Goal: Information Seeking & Learning: Learn about a topic

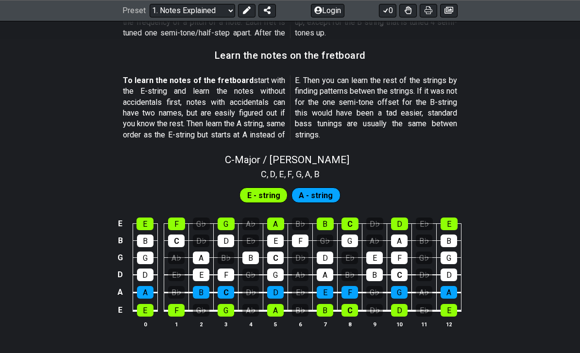
scroll to position [862, 0]
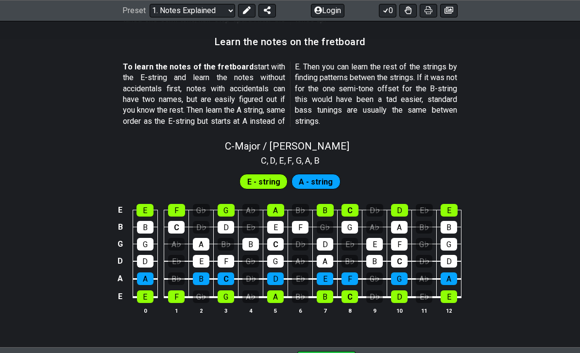
click at [302, 175] on span "A - string" at bounding box center [316, 182] width 34 height 14
click at [274, 175] on span "E - string" at bounding box center [263, 182] width 33 height 14
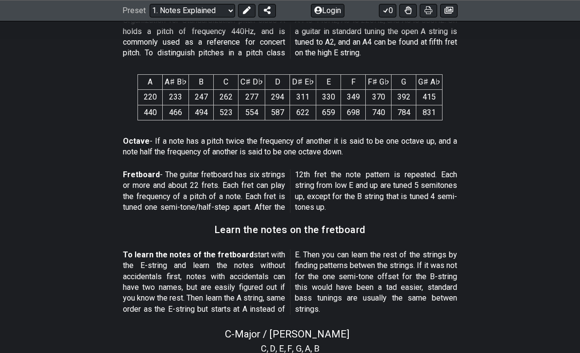
scroll to position [588, 0]
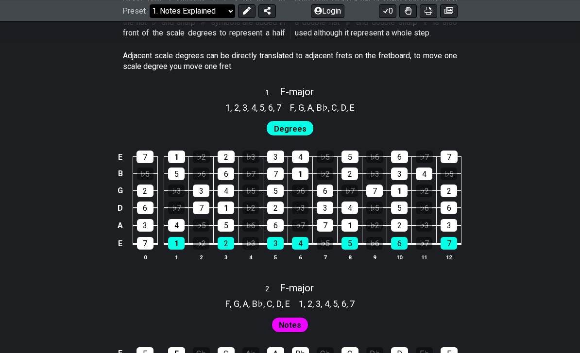
select select "/scale-degrees-and-intervals"
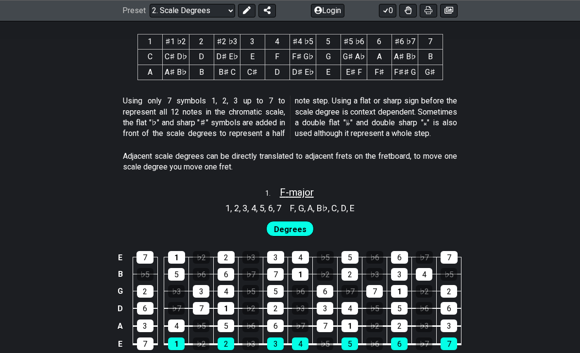
scroll to position [487, 0]
click at [284, 186] on span "F - major" at bounding box center [297, 192] width 34 height 12
select select "F"
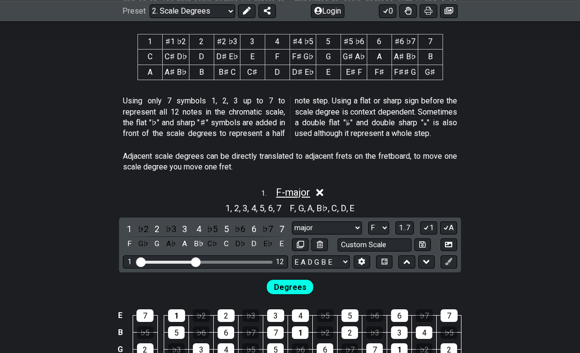
click at [284, 186] on span "F - major" at bounding box center [293, 192] width 34 height 12
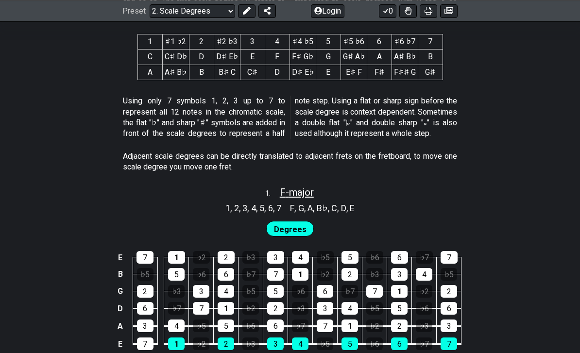
click at [284, 186] on span "F - major" at bounding box center [297, 192] width 34 height 12
select select "F"
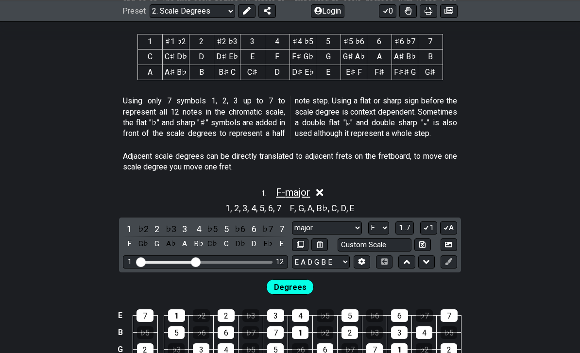
click at [284, 186] on span "F - major" at bounding box center [293, 192] width 34 height 12
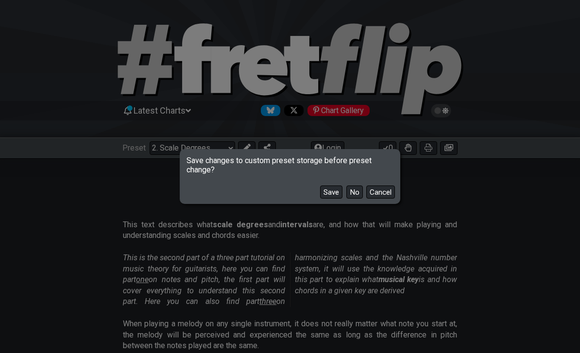
click at [354, 196] on button "No" at bounding box center [354, 191] width 17 height 13
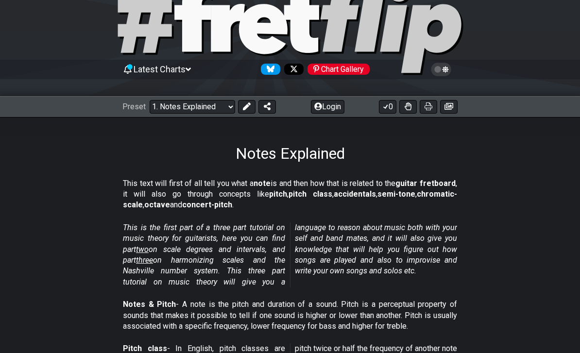
scroll to position [42, 0]
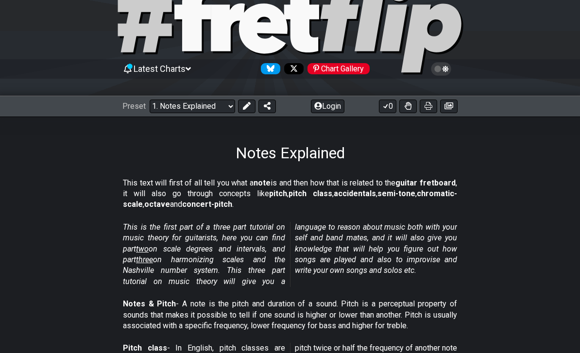
click at [355, 260] on em "This is the first part of a three part tutorial on music theory for guitarists,…" at bounding box center [290, 254] width 334 height 64
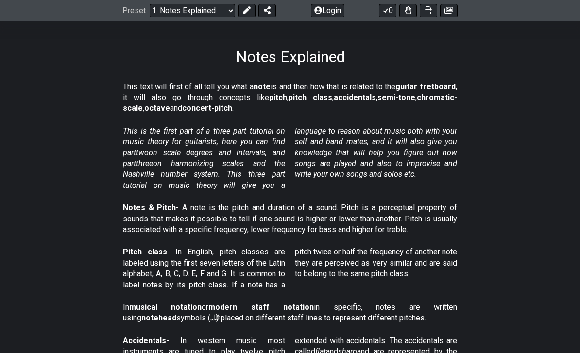
scroll to position [156, 0]
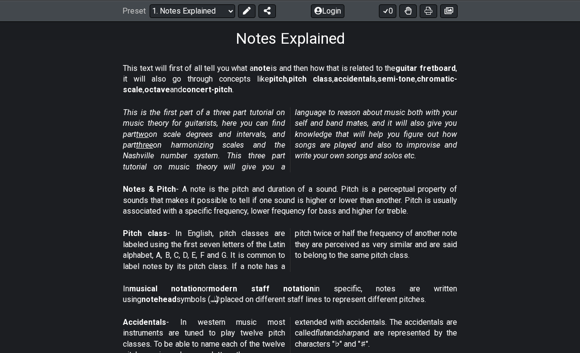
click at [386, 188] on p "Notes & Pitch - A note is the pitch and duration of a sound. Pitch is a percept…" at bounding box center [290, 200] width 334 height 33
click at [405, 187] on p "Notes & Pitch - A note is the pitch and duration of a sound. Pitch is a percept…" at bounding box center [290, 200] width 334 height 33
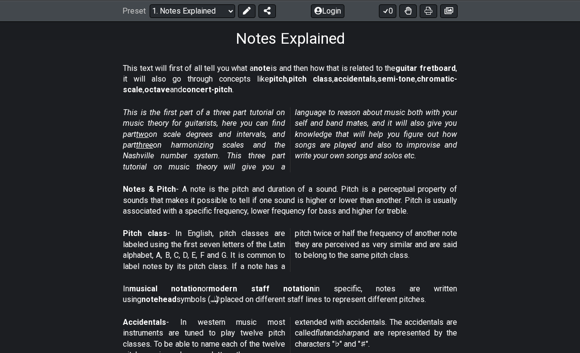
click at [391, 184] on p "Notes & Pitch - A note is the pitch and duration of a sound. Pitch is a percept…" at bounding box center [290, 200] width 334 height 33
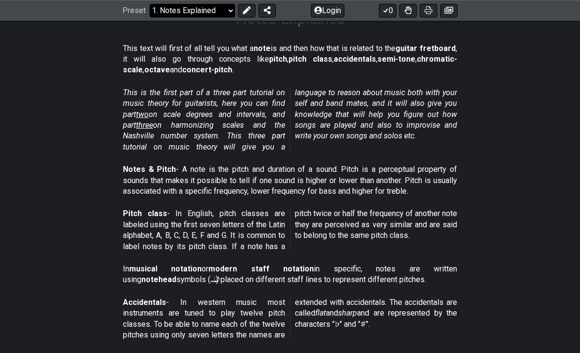
scroll to position [176, 0]
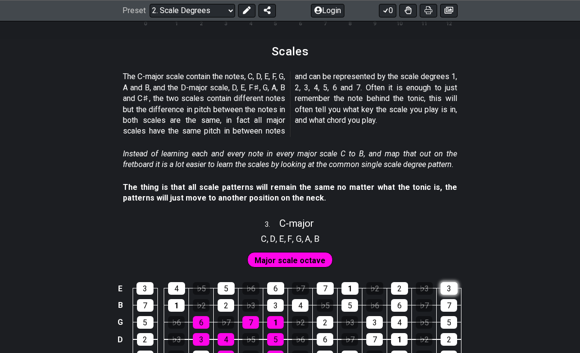
scroll to position [1019, 0]
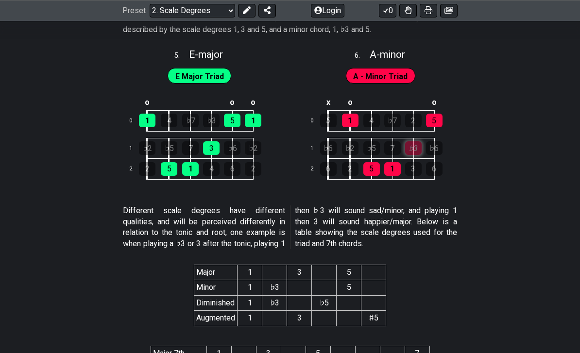
scroll to position [1683, 0]
drag, startPoint x: 444, startPoint y: 274, endPoint x: 409, endPoint y: 139, distance: 138.9
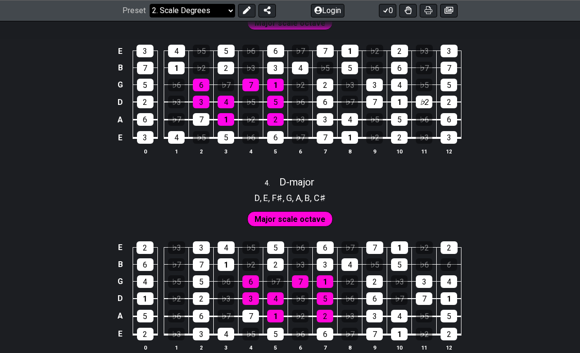
scroll to position [1256, 0]
select select "/scale-degrees-and-intervals"
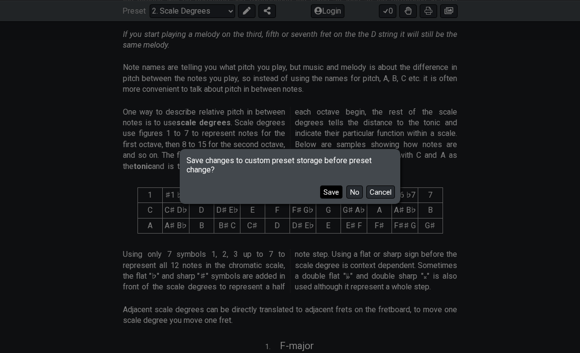
scroll to position [325, 0]
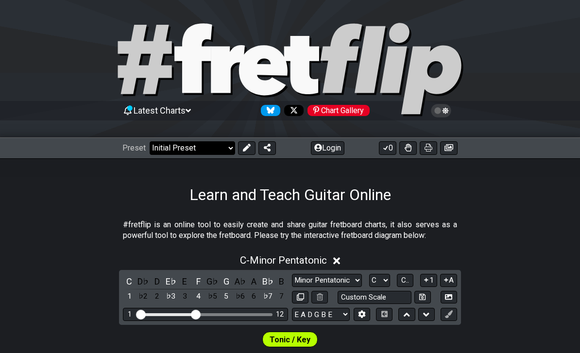
click at [166, 142] on select "Welcome to #fretflip! Initial Preset Custom Preset Minor Pentatonic Major Penta…" at bounding box center [192, 148] width 85 height 14
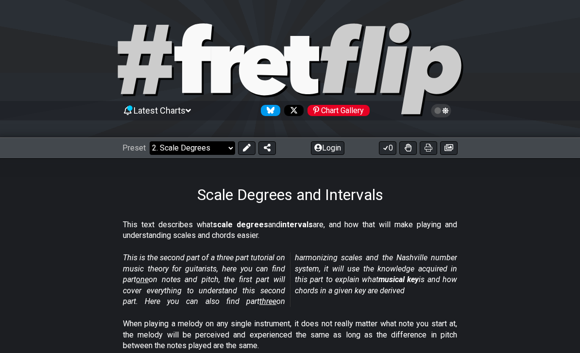
click at [168, 142] on select "Welcome to #fretflip! Initial Preset Custom Preset Minor Pentatonic Major Penta…" at bounding box center [192, 148] width 85 height 14
select select "/harmonizing-scales"
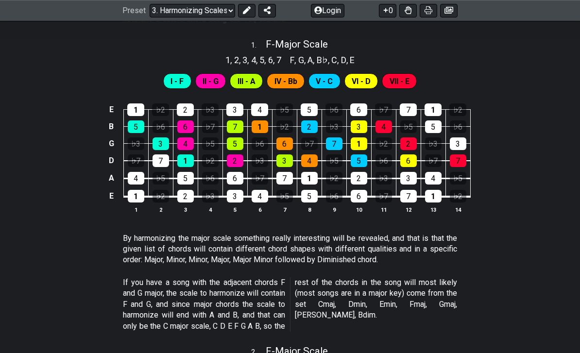
scroll to position [403, 0]
click at [131, 120] on div "5" at bounding box center [136, 126] width 17 height 13
click at [134, 125] on div "5" at bounding box center [136, 126] width 17 height 13
click at [155, 138] on div "3" at bounding box center [160, 143] width 17 height 13
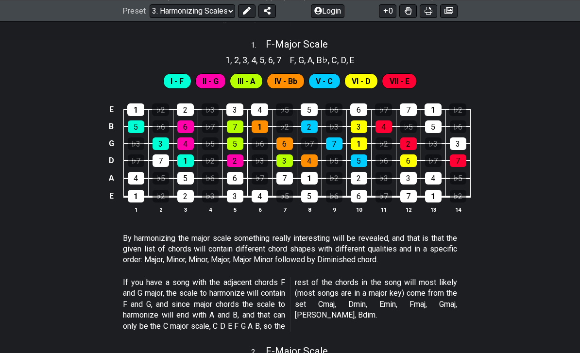
click at [174, 71] on div "I - F II - G III - A IV - Bb V - C VI - D VII - E" at bounding box center [289, 80] width 257 height 19
click at [196, 71] on div "I - F II - G III - A IV - Bb V - C VI - D VII - E" at bounding box center [289, 80] width 257 height 19
click at [277, 56] on span "7" at bounding box center [278, 59] width 5 height 13
click at [281, 45] on span "F - Major Scale" at bounding box center [297, 44] width 62 height 12
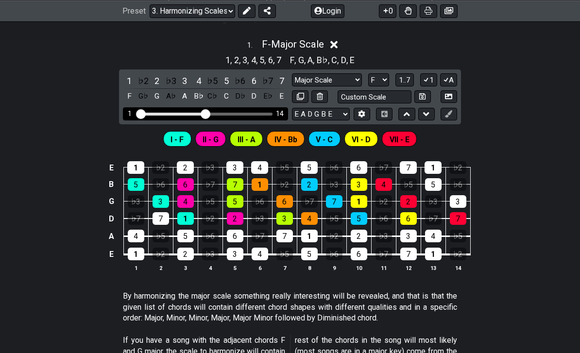
drag, startPoint x: 209, startPoint y: 108, endPoint x: 261, endPoint y: 108, distance: 51.5
click at [261, 108] on div "1 14" at bounding box center [205, 113] width 165 height 13
click at [258, 107] on div "1 14" at bounding box center [205, 113] width 165 height 13
drag, startPoint x: 210, startPoint y: 113, endPoint x: 234, endPoint y: 114, distance: 23.3
click at [234, 114] on div "1 14" at bounding box center [205, 113] width 165 height 13
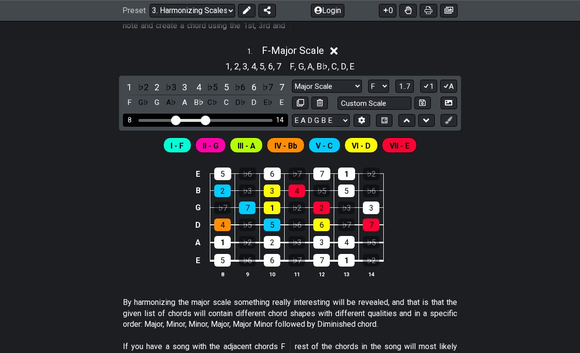
scroll to position [388, 0]
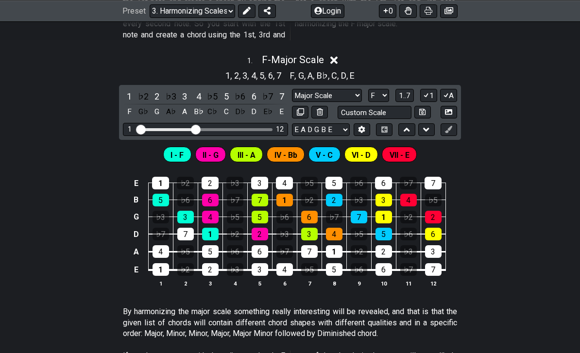
click at [329, 154] on span "V - C" at bounding box center [324, 155] width 17 height 14
click at [167, 94] on div "♭3" at bounding box center [171, 96] width 13 height 13
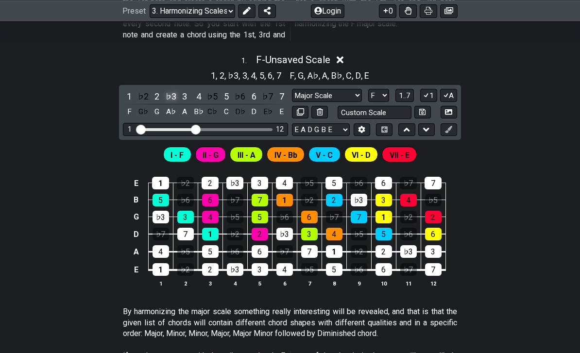
click at [168, 93] on div "♭3" at bounding box center [171, 96] width 13 height 13
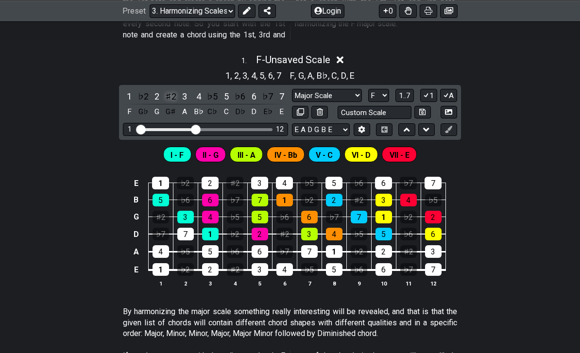
click at [168, 92] on div "♯2" at bounding box center [171, 96] width 13 height 13
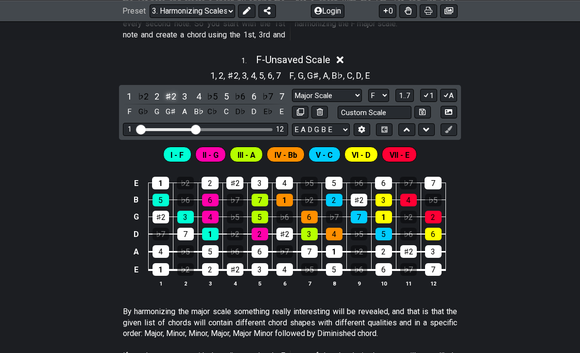
click at [168, 92] on div "♯2" at bounding box center [171, 96] width 13 height 13
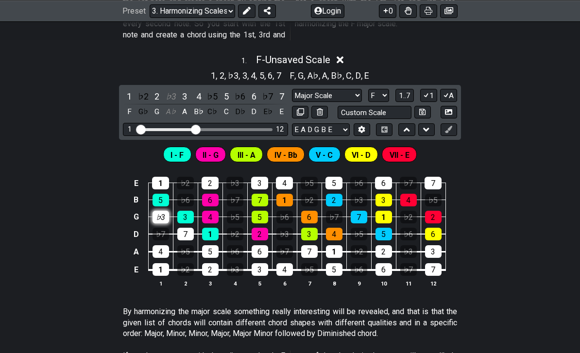
click at [167, 211] on div "♭3" at bounding box center [160, 217] width 17 height 13
click at [166, 211] on div "♭3" at bounding box center [160, 217] width 17 height 13
click at [398, 94] on button "1..7" at bounding box center [404, 95] width 18 height 13
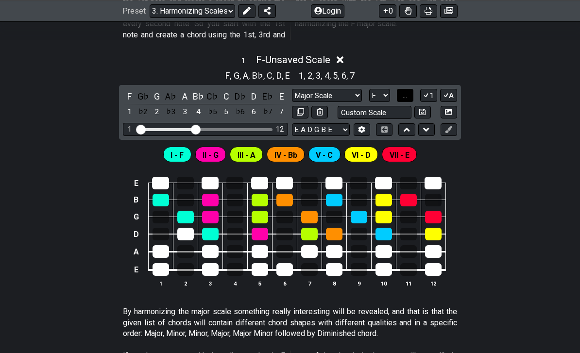
click at [399, 94] on button "..." at bounding box center [405, 95] width 17 height 13
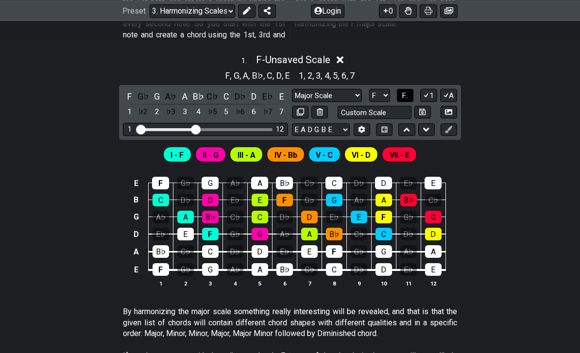
click at [399, 94] on button "F.." at bounding box center [405, 95] width 17 height 13
click at [401, 93] on span "1..7" at bounding box center [405, 95] width 12 height 9
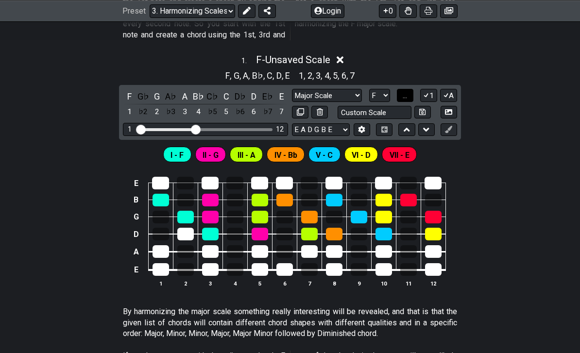
click at [402, 93] on button "..." at bounding box center [405, 95] width 17 height 13
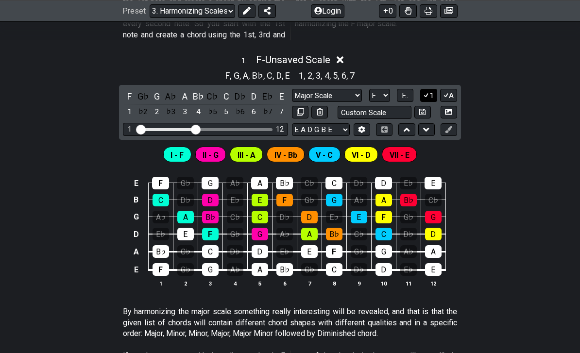
click at [429, 96] on button "1" at bounding box center [428, 95] width 17 height 13
click at [429, 95] on button "1" at bounding box center [428, 95] width 17 height 13
click at [428, 94] on icon at bounding box center [425, 94] width 9 height 7
click at [433, 91] on button "1" at bounding box center [428, 95] width 17 height 13
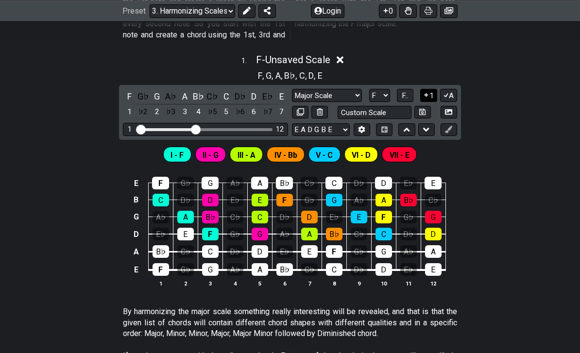
click at [429, 92] on button "1" at bounding box center [428, 95] width 17 height 13
click at [428, 92] on icon at bounding box center [425, 94] width 9 height 7
click at [428, 93] on icon at bounding box center [426, 95] width 4 height 4
click at [431, 92] on button "1" at bounding box center [428, 95] width 17 height 13
click at [444, 93] on icon at bounding box center [445, 95] width 5 height 4
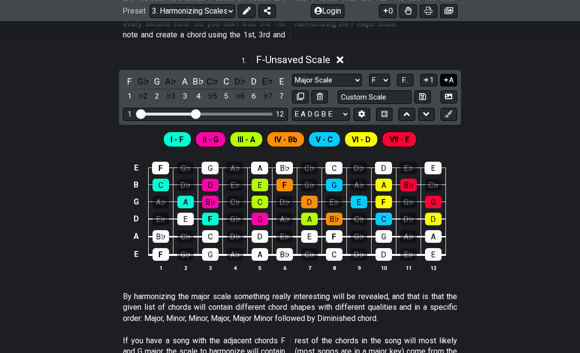
click at [447, 80] on icon at bounding box center [445, 79] width 9 height 7
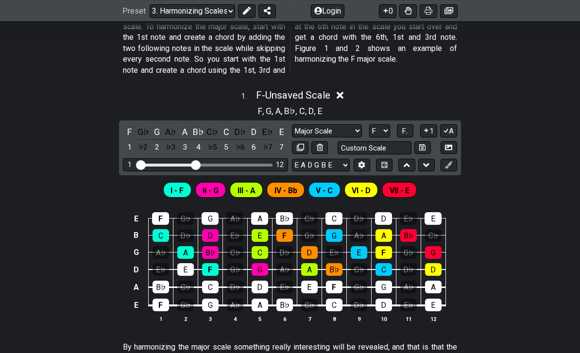
scroll to position [351, 0]
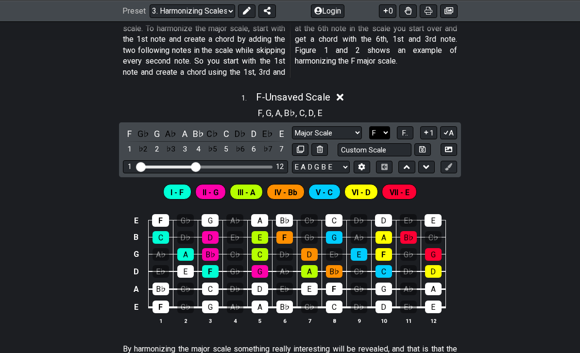
select select "E"
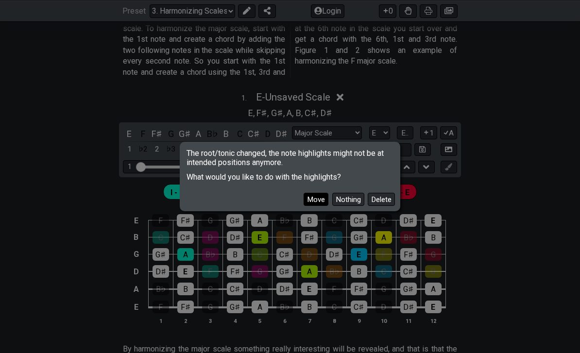
click at [319, 200] on button "Move" at bounding box center [315, 199] width 25 height 13
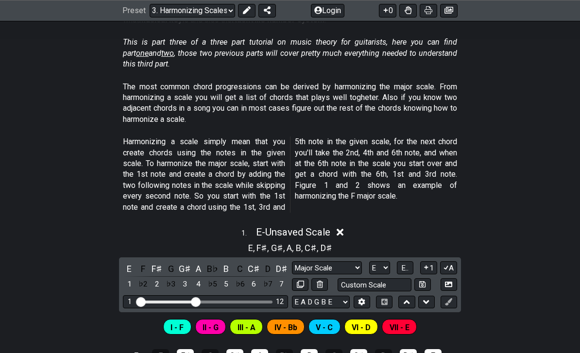
scroll to position [0, 0]
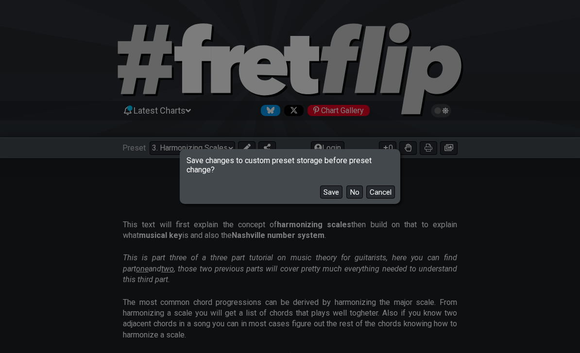
click at [334, 195] on button "Save" at bounding box center [331, 191] width 22 height 13
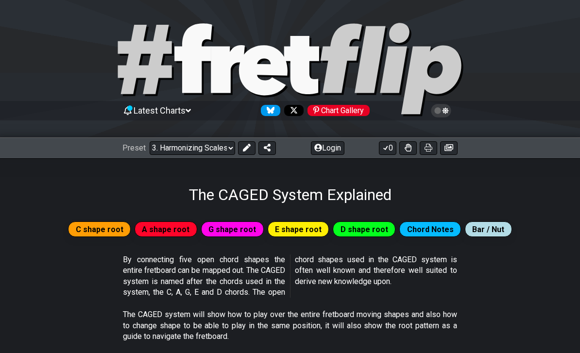
select select "/the-caged-system"
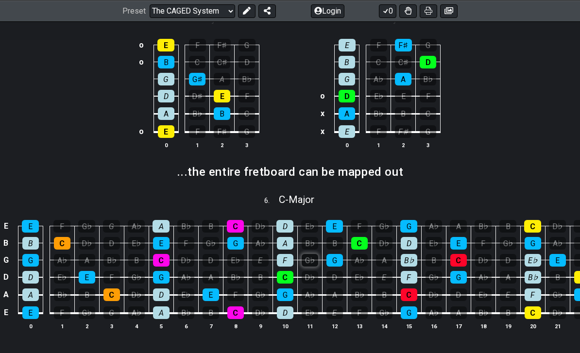
scroll to position [530, 0]
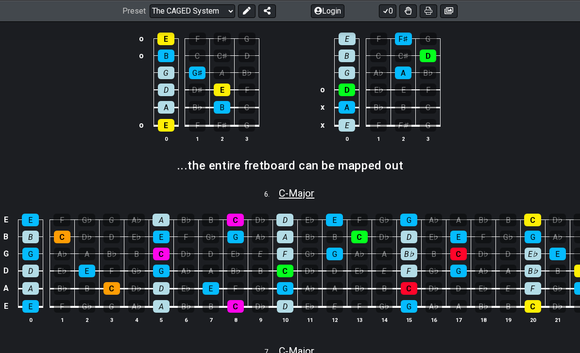
click at [297, 193] on span "C - Major" at bounding box center [296, 193] width 35 height 12
select select "C"
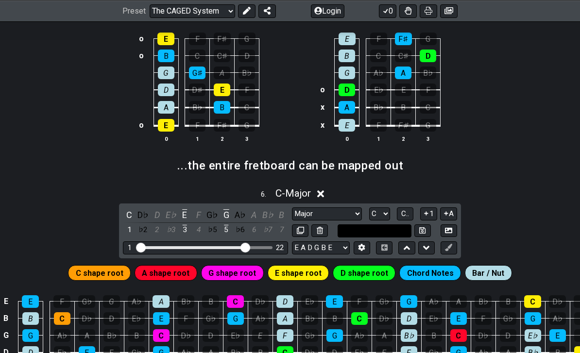
click at [352, 229] on input "text" at bounding box center [374, 230] width 74 height 13
type input "Custom Scale"
click at [509, 205] on div "6 . C - Major C D♭ D E♭ E F G♭ G A♭ A B♭ B 1 ♭2 2 ♭3 3 4 ♭5 5 ♭6 6 ♭7 7 Major M…" at bounding box center [290, 300] width 580 height 237
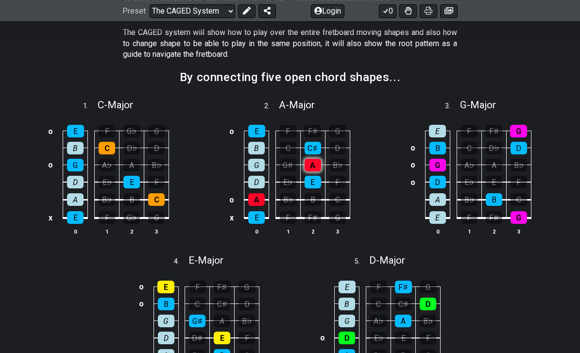
scroll to position [268, 0]
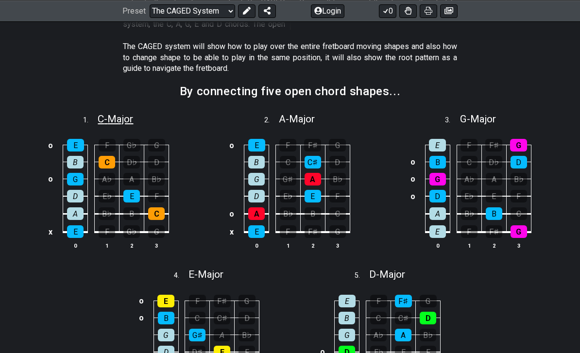
click at [117, 113] on span "C - Major" at bounding box center [115, 119] width 35 height 12
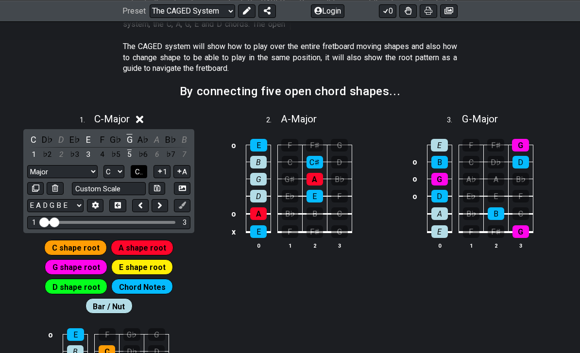
click at [138, 172] on span "C.." at bounding box center [139, 171] width 8 height 9
click at [139, 169] on span "1..7" at bounding box center [140, 171] width 12 height 9
select select "D#"
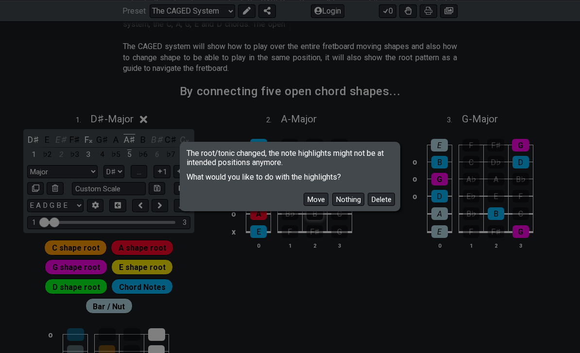
click at [316, 206] on button "Move" at bounding box center [315, 199] width 25 height 13
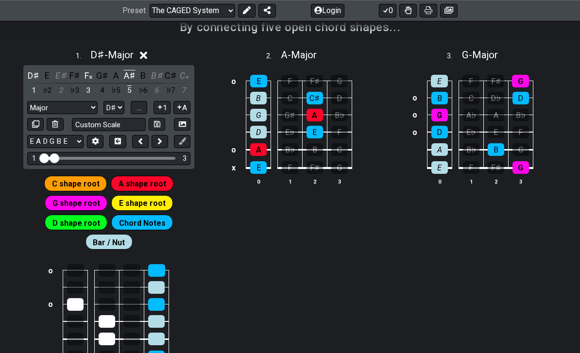
scroll to position [335, 0]
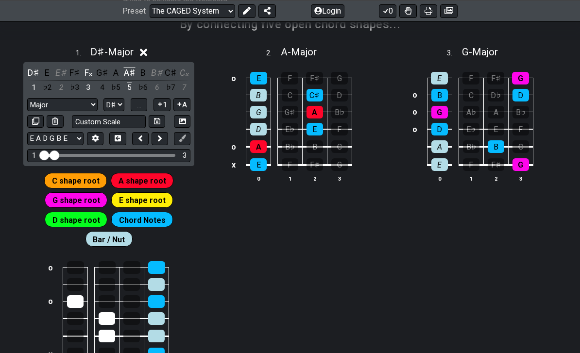
click at [89, 220] on span "D shape root" at bounding box center [76, 220] width 48 height 14
click at [76, 201] on span "G shape root" at bounding box center [76, 200] width 48 height 14
click at [80, 196] on span "G shape root" at bounding box center [76, 200] width 48 height 14
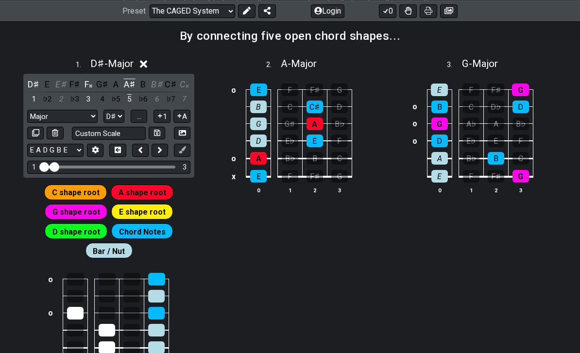
scroll to position [322, 0]
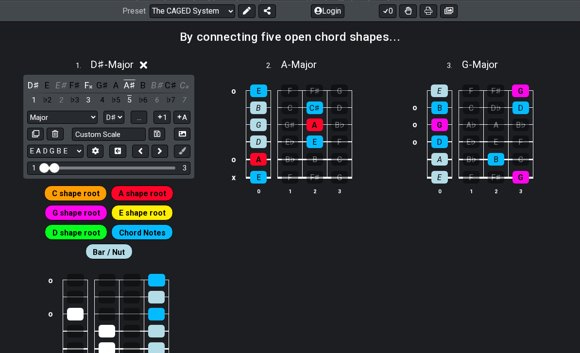
click at [216, 203] on div "o E F F♯ G B C C♯ D G G♯ A B♭ D E♭ E F o A B♭ B C x E F F♯ G 0 1 2 3" at bounding box center [291, 140] width 175 height 136
click at [148, 66] on div "1 . D♯ - Major" at bounding box center [108, 62] width 179 height 18
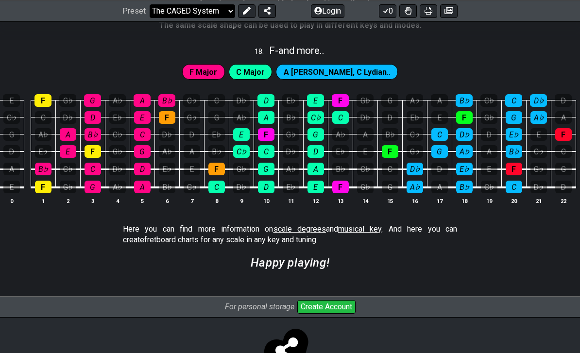
scroll to position [0, 18]
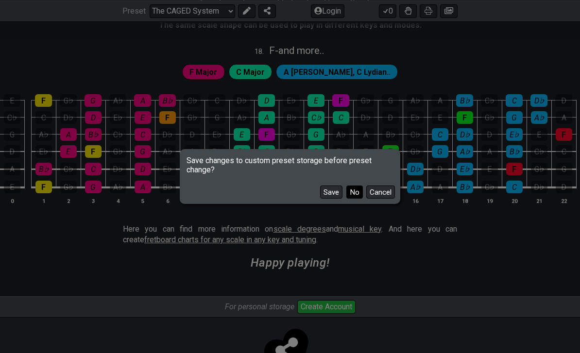
click at [353, 199] on button "No" at bounding box center [354, 191] width 17 height 13
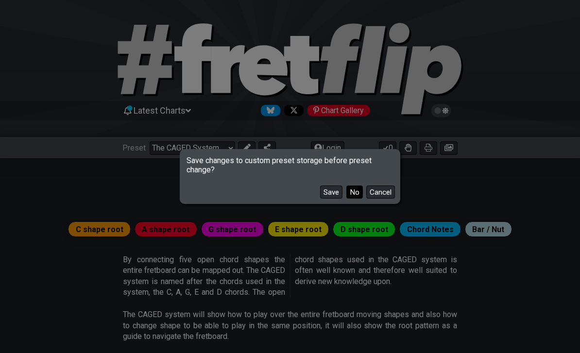
select select "/guitar-scales"
select select "C"
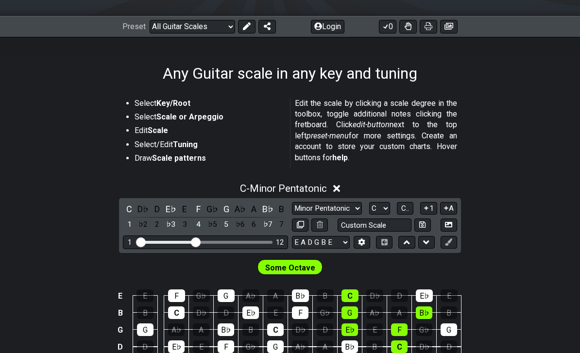
scroll to position [113, 0]
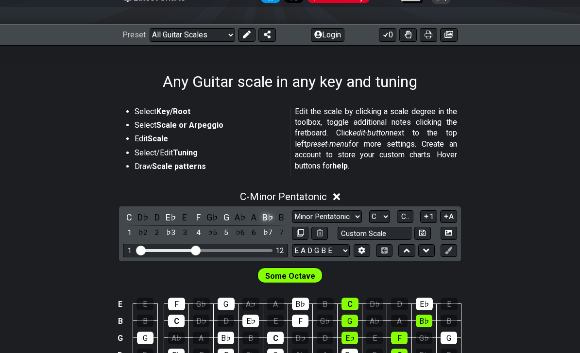
click at [265, 215] on div "B♭" at bounding box center [267, 217] width 13 height 13
click at [265, 215] on div "A♯" at bounding box center [267, 217] width 13 height 13
click at [266, 234] on div "♯6" at bounding box center [267, 232] width 13 height 13
click at [266, 234] on div "♭7" at bounding box center [267, 232] width 13 height 13
click at [433, 220] on button "1" at bounding box center [428, 216] width 17 height 13
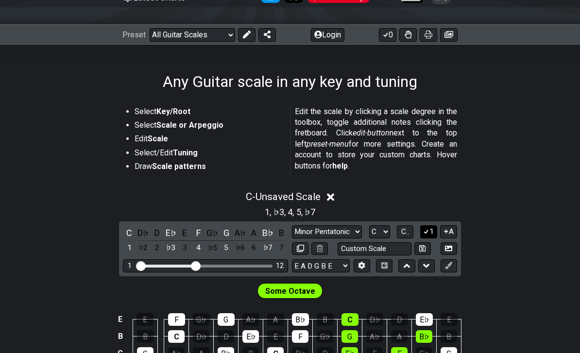
click at [428, 232] on icon at bounding box center [425, 231] width 9 height 7
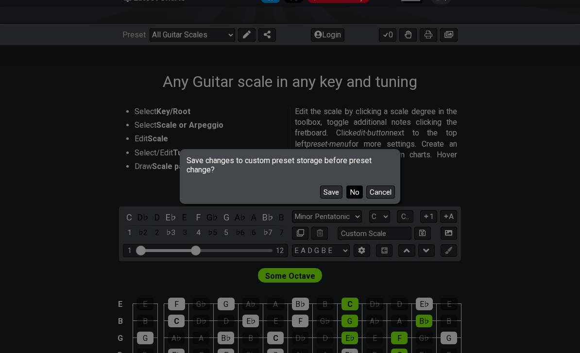
click at [355, 195] on button "No" at bounding box center [354, 191] width 17 height 13
select select "/modal-chord-progressions"
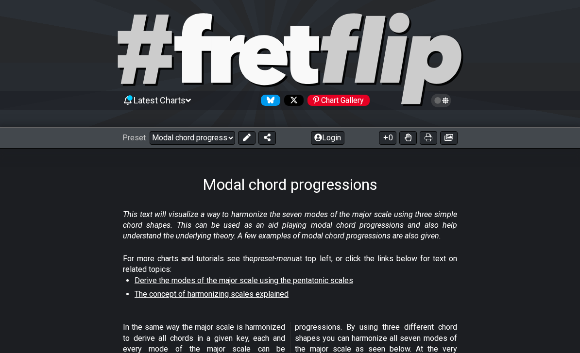
scroll to position [10, 0]
